Goal: Answer question/provide support

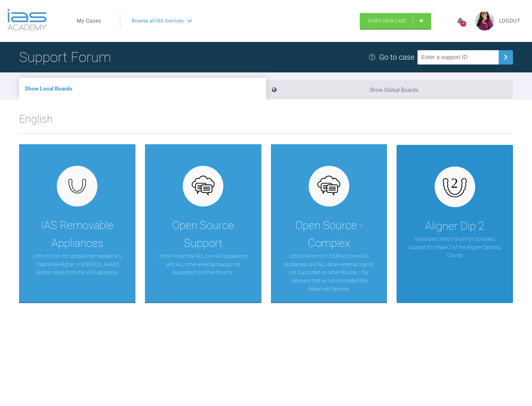
click at [450, 244] on p "Advanced Ortho Forum for Specialist support for Intake 2 of the Aligner Diploma…" at bounding box center [454, 247] width 97 height 24
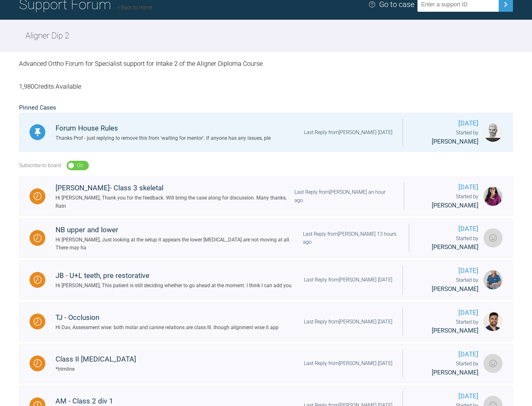
scroll to position [63, 0]
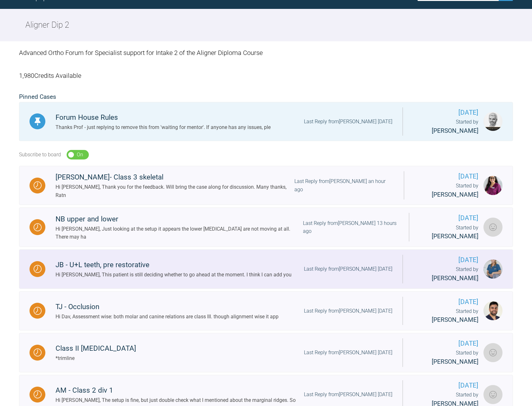
click at [122, 259] on div "JB - U+L teeth, pre restorative" at bounding box center [174, 264] width 236 height 11
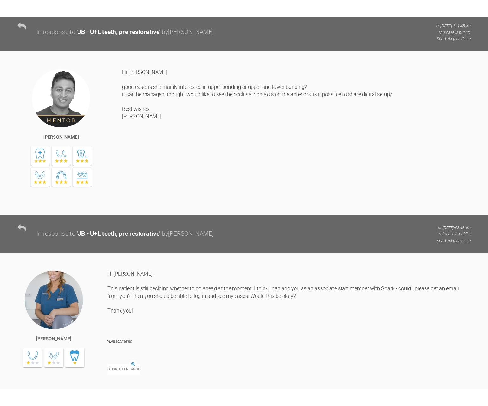
scroll to position [413, 0]
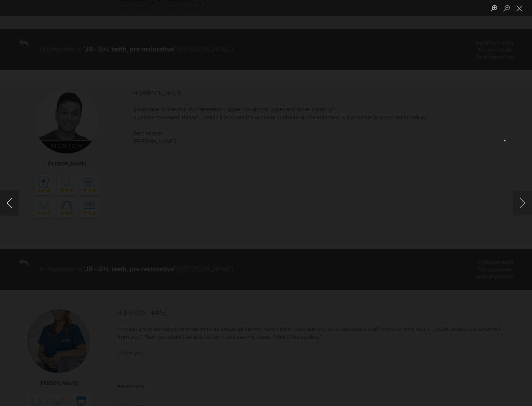
click at [6, 204] on button "Previous image" at bounding box center [9, 202] width 19 height 25
click at [526, 205] on button "Next image" at bounding box center [522, 202] width 19 height 25
click at [515, 205] on button "Next image" at bounding box center [522, 202] width 19 height 25
